Goal: Information Seeking & Learning: Learn about a topic

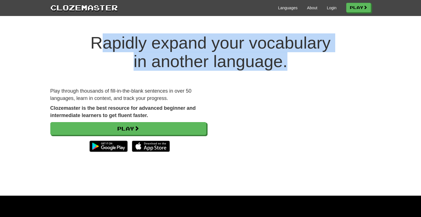
drag, startPoint x: 93, startPoint y: 44, endPoint x: 311, endPoint y: 69, distance: 220.0
click at [311, 69] on h1 "Rapidly expand your vocabulary in another language." at bounding box center [210, 52] width 421 height 37
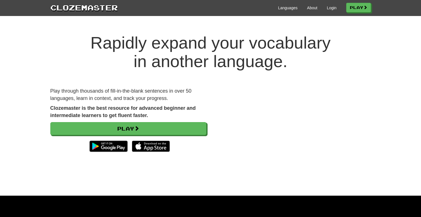
click at [311, 69] on h1 "Rapidly expand your vocabulary in another language." at bounding box center [210, 52] width 421 height 37
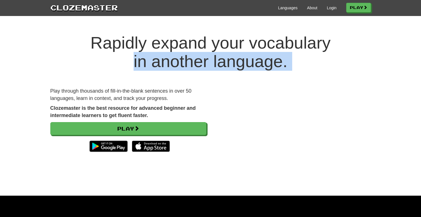
click at [179, 66] on h1 "Rapidly expand your vocabulary in another language." at bounding box center [210, 52] width 421 height 37
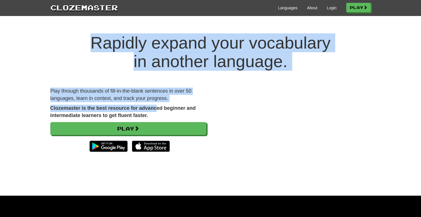
drag, startPoint x: 158, startPoint y: 113, endPoint x: 77, endPoint y: 31, distance: 115.2
click at [77, 31] on div "Rapidly expand your vocabulary in another language. Play through thousands of f…" at bounding box center [210, 110] width 421 height 174
click at [78, 41] on h1 "Rapidly expand your vocabulary in another language." at bounding box center [210, 52] width 421 height 37
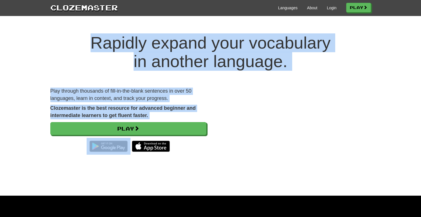
drag, startPoint x: 78, startPoint y: 41, endPoint x: 149, endPoint y: 120, distance: 106.4
click at [149, 120] on div "Rapidly expand your vocabulary in another language. Play through thousands of f…" at bounding box center [210, 110] width 421 height 174
click at [161, 113] on p "Clozemaster is the best resource for advanced beginner and intermediate learner…" at bounding box center [128, 112] width 156 height 14
drag, startPoint x: 155, startPoint y: 118, endPoint x: 102, endPoint y: 29, distance: 103.4
click at [102, 29] on div "Rapidly expand your vocabulary in another language. Play through thousands of f…" at bounding box center [210, 110] width 421 height 174
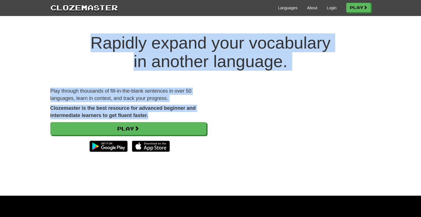
click at [102, 29] on div "Rapidly expand your vocabulary in another language. Play through thousands of f…" at bounding box center [210, 110] width 421 height 174
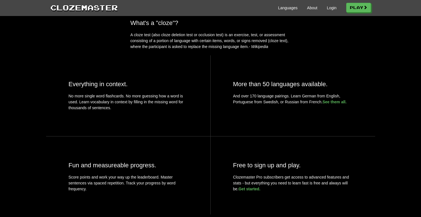
scroll to position [201, 0]
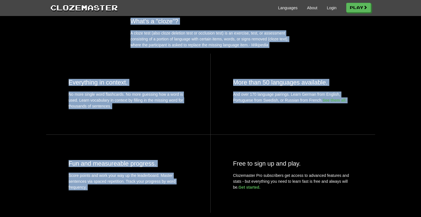
drag, startPoint x: 105, startPoint y: 31, endPoint x: 218, endPoint y: 168, distance: 177.0
click at [218, 168] on div "What's a "cloze"? A cloze test (also cloze deletion test or occlusion test) is …" at bounding box center [210, 123] width 421 height 210
click at [218, 168] on div "Free to sign up and play. Clozemaster Pro subscribers get access to advanced fe…" at bounding box center [293, 174] width 165 height 78
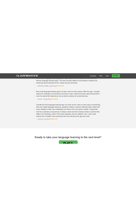
scroll to position [888, 0]
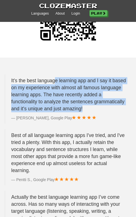
drag, startPoint x: 55, startPoint y: 92, endPoint x: 114, endPoint y: 119, distance: 64.6
click at [114, 113] on p "It's the best language learning app and I say it based on my experience with al…" at bounding box center [68, 94] width 115 height 35
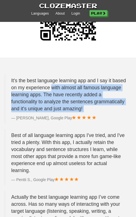
drag, startPoint x: 114, startPoint y: 119, endPoint x: 68, endPoint y: 95, distance: 51.9
click at [68, 95] on p "It's the best language learning app and I say it based on my experience with al…" at bounding box center [68, 94] width 115 height 35
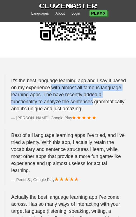
drag, startPoint x: 68, startPoint y: 95, endPoint x: 90, endPoint y: 111, distance: 27.5
click at [90, 111] on p "It's the best language learning app and I say it based on my experience with al…" at bounding box center [68, 94] width 115 height 35
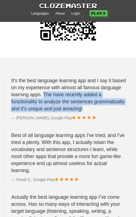
drag, startPoint x: 90, startPoint y: 116, endPoint x: 64, endPoint y: 103, distance: 28.2
click at [64, 103] on p "It's the best language learning app and I say it based on my experience with al…" at bounding box center [68, 94] width 115 height 35
drag, startPoint x: 64, startPoint y: 103, endPoint x: 96, endPoint y: 119, distance: 35.1
click at [96, 113] on p "It's the best language learning app and I say it based on my experience with al…" at bounding box center [68, 94] width 115 height 35
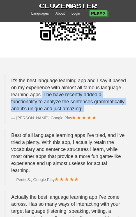
click at [96, 113] on p "It's the best language learning app and I say it based on my experience with al…" at bounding box center [68, 94] width 115 height 35
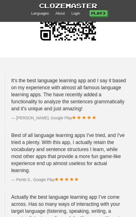
click at [96, 113] on p "It's the best language learning app and I say it based on my experience with al…" at bounding box center [68, 94] width 115 height 35
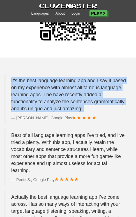
click at [96, 113] on p "It's the best language learning app and I say it based on my experience with al…" at bounding box center [68, 94] width 115 height 35
click at [104, 113] on p "It's the best language learning app and I say it based on my experience with al…" at bounding box center [68, 94] width 115 height 35
drag, startPoint x: 104, startPoint y: 119, endPoint x: 74, endPoint y: 71, distance: 56.3
click at [74, 72] on div "It's the best language learning app and I say it based on my experience with al…" at bounding box center [68, 182] width 136 height 248
click at [74, 71] on div "It's the best language learning app and I say it based on my experience with al…" at bounding box center [68, 182] width 136 height 248
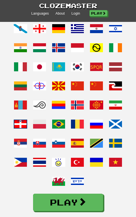
scroll to position [328, 0]
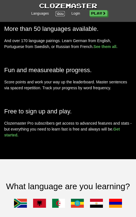
click at [57, 14] on link "About" at bounding box center [60, 13] width 9 height 5
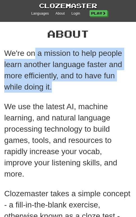
drag, startPoint x: 34, startPoint y: 58, endPoint x: 100, endPoint y: 96, distance: 76.7
click at [100, 96] on div "We're on a mission to help people learn another language faster and more effici…" at bounding box center [68, 195] width 128 height 295
click at [79, 85] on p "We're on a mission to help people learn another language faster and more effici…" at bounding box center [68, 70] width 128 height 45
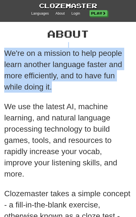
drag, startPoint x: 79, startPoint y: 85, endPoint x: 59, endPoint y: 39, distance: 50.3
click at [59, 40] on div "About We're on a mission to help people learn another language faster and more …" at bounding box center [68, 184] width 136 height 323
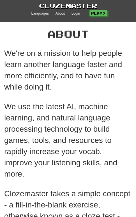
click at [59, 39] on h1 "About" at bounding box center [68, 33] width 128 height 11
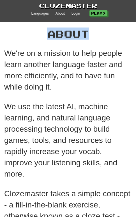
click at [59, 39] on h1 "About" at bounding box center [68, 33] width 128 height 11
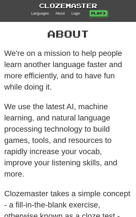
click at [59, 83] on p "We're on a mission to help people learn another language faster and more effici…" at bounding box center [68, 70] width 128 height 45
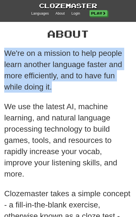
click at [59, 83] on p "We're on a mission to help people learn another language faster and more effici…" at bounding box center [68, 70] width 128 height 45
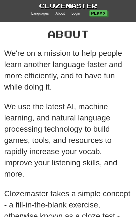
click at [59, 127] on p "We use the latest AI, machine learning, and natural language processing technol…" at bounding box center [68, 140] width 128 height 79
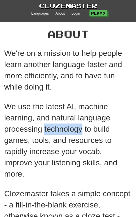
click at [59, 127] on p "We use the latest AI, machine learning, and natural language processing technol…" at bounding box center [68, 140] width 128 height 79
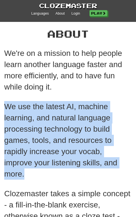
click at [59, 127] on p "We use the latest AI, machine learning, and natural language processing technol…" at bounding box center [68, 140] width 128 height 79
click at [60, 163] on p "We use the latest AI, machine learning, and natural language processing technol…" at bounding box center [68, 140] width 128 height 79
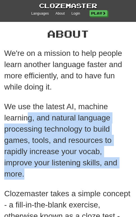
drag, startPoint x: 57, startPoint y: 170, endPoint x: 29, endPoint y: 116, distance: 60.8
click at [29, 116] on p "We use the latest AI, machine learning, and natural language processing technol…" at bounding box center [68, 140] width 128 height 79
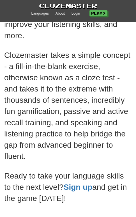
scroll to position [140, 0]
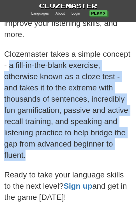
drag, startPoint x: 10, startPoint y: 63, endPoint x: 76, endPoint y: 167, distance: 123.2
click at [76, 167] on div "We're on a mission to help people learn another language faster and more effici…" at bounding box center [68, 55] width 128 height 295
click at [73, 140] on p "Clozemaster takes a simple concept - a fill-in-the-blank exercise, otherwise kn…" at bounding box center [68, 105] width 128 height 113
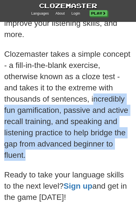
drag, startPoint x: 57, startPoint y: 144, endPoint x: 94, endPoint y: 100, distance: 57.3
click at [94, 101] on p "Clozemaster takes a simple concept - a fill-in-the-blank exercise, otherwise kn…" at bounding box center [68, 105] width 128 height 113
click at [94, 100] on p "Clozemaster takes a simple concept - a fill-in-the-blank exercise, otherwise kn…" at bounding box center [68, 105] width 128 height 113
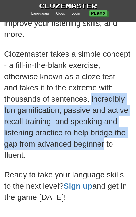
drag, startPoint x: 94, startPoint y: 100, endPoint x: 97, endPoint y: 148, distance: 47.9
click at [97, 148] on p "Clozemaster takes a simple concept - a fill-in-the-blank exercise, otherwise kn…" at bounding box center [68, 105] width 128 height 113
click at [96, 148] on p "Clozemaster takes a simple concept - a fill-in-the-blank exercise, otherwise kn…" at bounding box center [68, 105] width 128 height 113
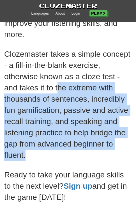
drag, startPoint x: 89, startPoint y: 162, endPoint x: 59, endPoint y: 82, distance: 85.1
click at [59, 82] on div "We're on a mission to help people learn another language faster and more effici…" at bounding box center [68, 55] width 128 height 295
click at [59, 82] on p "Clozemaster takes a simple concept - a fill-in-the-blank exercise, otherwise kn…" at bounding box center [68, 105] width 128 height 113
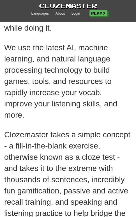
scroll to position [0, 0]
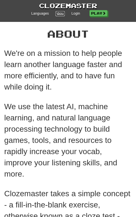
click at [59, 13] on link "About" at bounding box center [60, 13] width 9 height 5
click at [39, 12] on link "Languages" at bounding box center [40, 13] width 17 height 5
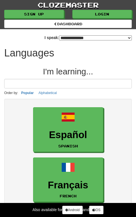
select select "*******"
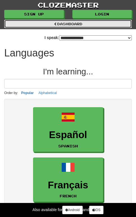
click at [54, 27] on link "dashboard" at bounding box center [68, 24] width 128 height 8
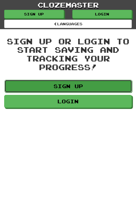
click at [76, 84] on link "Sign up" at bounding box center [69, 86] width 128 height 13
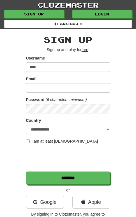
type input "****"
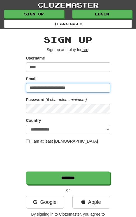
type input "**********"
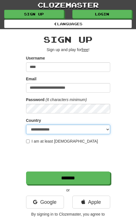
click at [56, 130] on select "**********" at bounding box center [68, 130] width 84 height 10
select select "**"
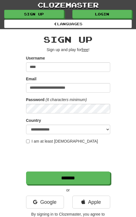
click at [15, 139] on div "**********" at bounding box center [68, 127] width 136 height 197
click at [30, 141] on label "I am at least [DEMOGRAPHIC_DATA]" at bounding box center [62, 142] width 72 height 6
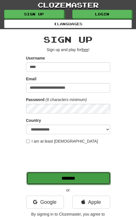
click at [68, 178] on input "*******" at bounding box center [68, 178] width 84 height 13
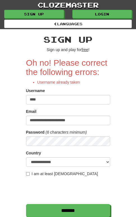
click at [50, 102] on input "****" at bounding box center [68, 100] width 84 height 10
type input "*"
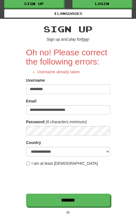
scroll to position [11, 0]
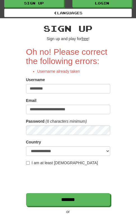
type input "*********"
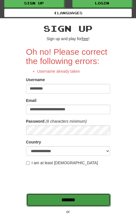
click at [68, 198] on input "*******" at bounding box center [68, 200] width 84 height 13
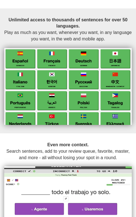
scroll to position [368, 0]
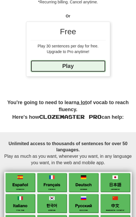
click at [84, 68] on link "Play" at bounding box center [68, 66] width 75 height 12
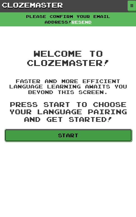
click at [87, 136] on link "Start" at bounding box center [69, 135] width 128 height 13
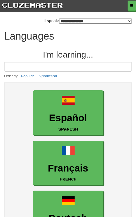
select select "*******"
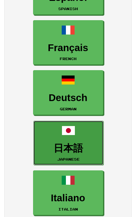
click at [69, 140] on link "日本語 Japanese" at bounding box center [68, 143] width 70 height 45
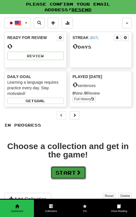
click at [81, 174] on span at bounding box center [78, 172] width 5 height 5
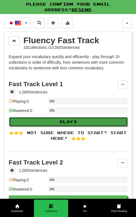
click at [71, 125] on button "Play" at bounding box center [68, 122] width 119 height 10
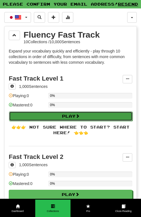
select select "**"
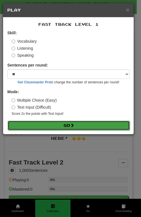
click at [114, 128] on button "Go" at bounding box center [69, 126] width 122 height 10
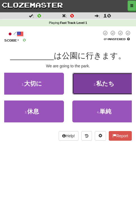
click at [119, 84] on button "2 . 私たち" at bounding box center [105, 84] width 64 height 22
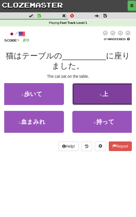
click at [110, 89] on button "2 . 上" at bounding box center [105, 94] width 64 height 22
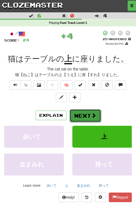
click at [85, 118] on button "Next" at bounding box center [86, 115] width 32 height 13
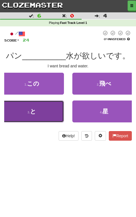
click at [49, 116] on button "3 . と" at bounding box center [32, 112] width 64 height 22
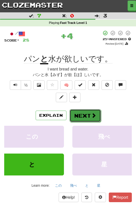
click at [99, 118] on button "Next" at bounding box center [86, 115] width 32 height 13
